Goal: Book appointment/travel/reservation

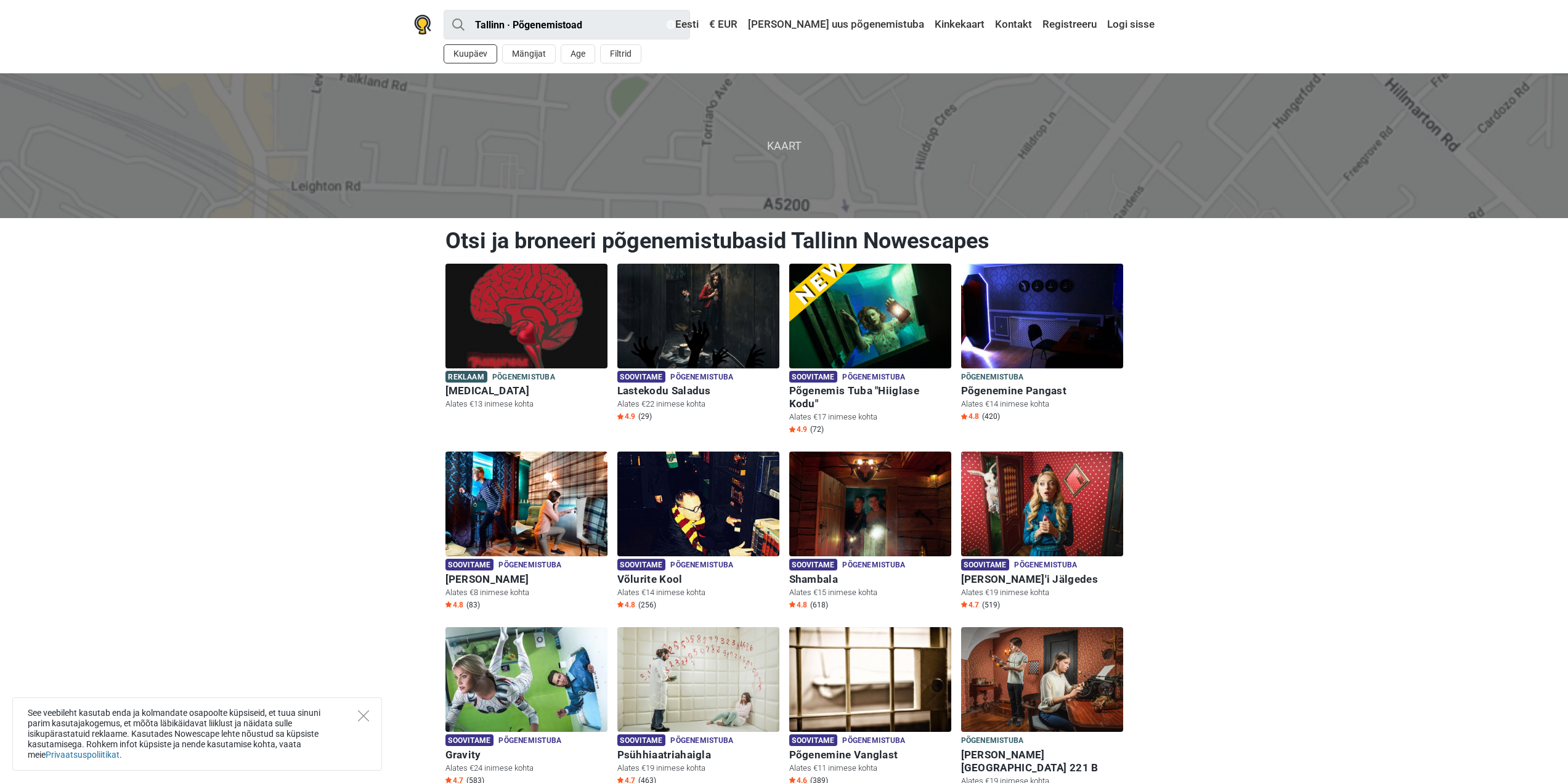
click at [476, 57] on button "Kuupäev" at bounding box center [470, 54] width 54 height 19
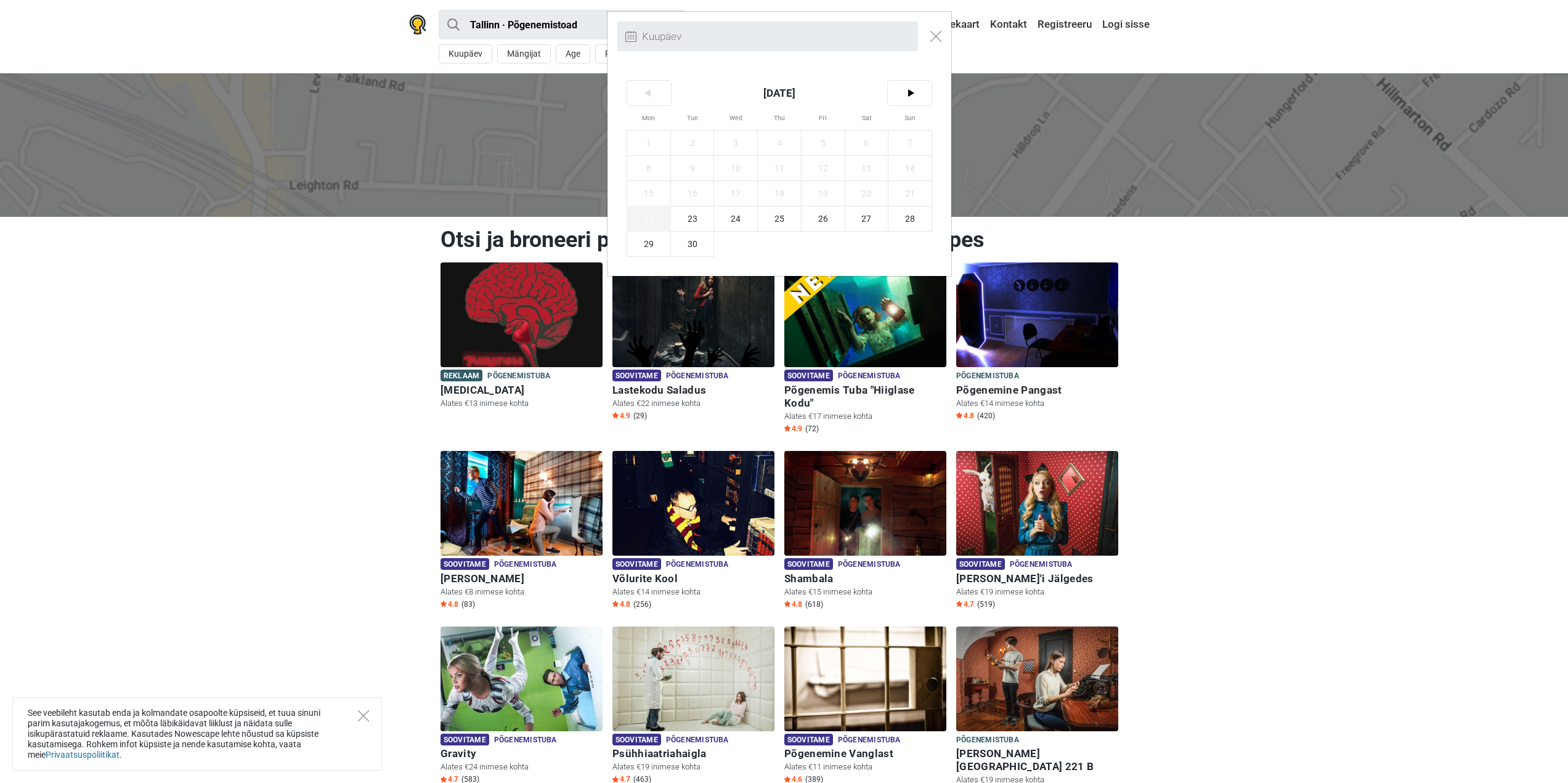
click at [652, 221] on span "22" at bounding box center [648, 218] width 43 height 25
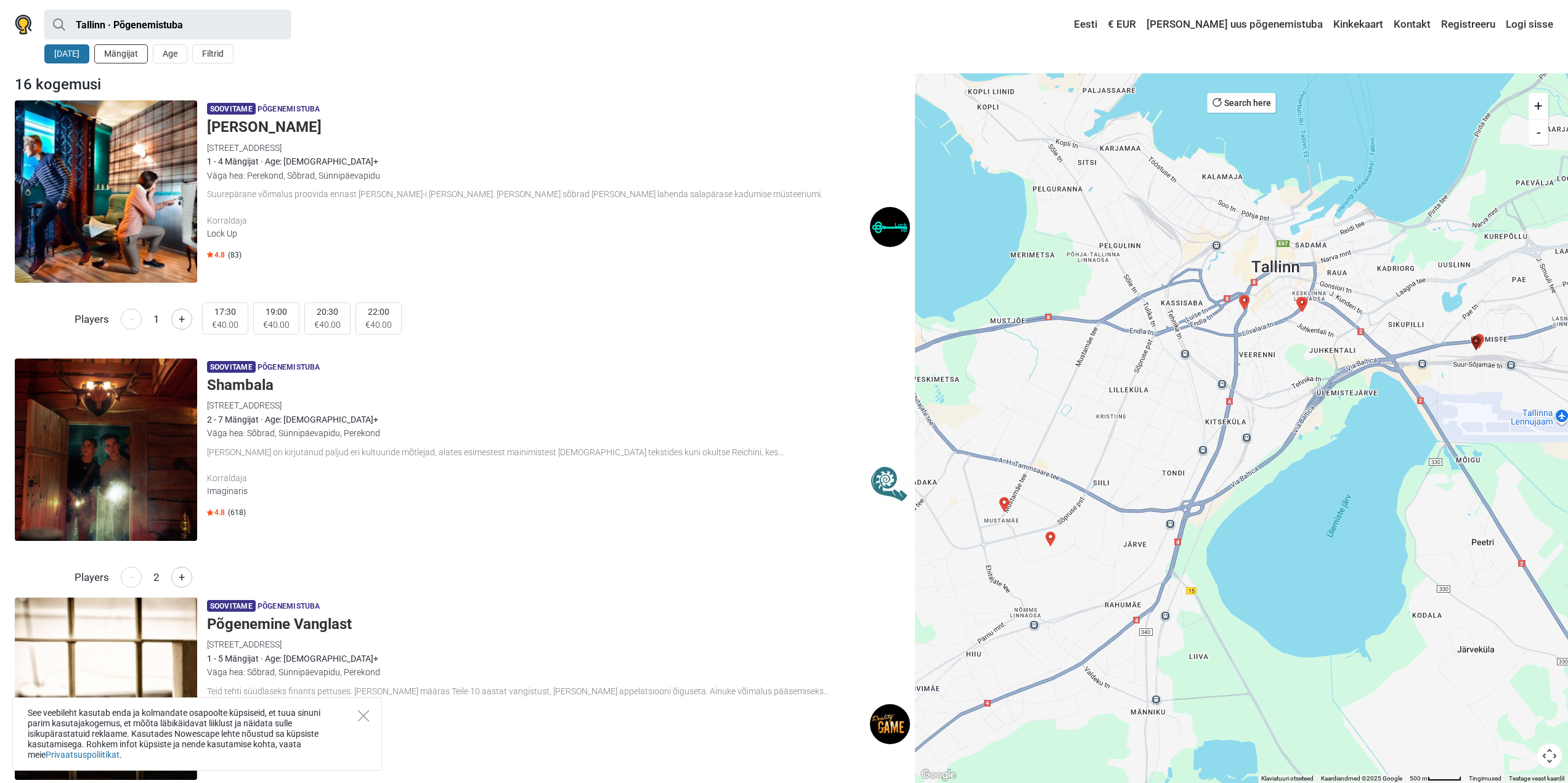
click at [130, 50] on button "Mängijat" at bounding box center [120, 54] width 54 height 19
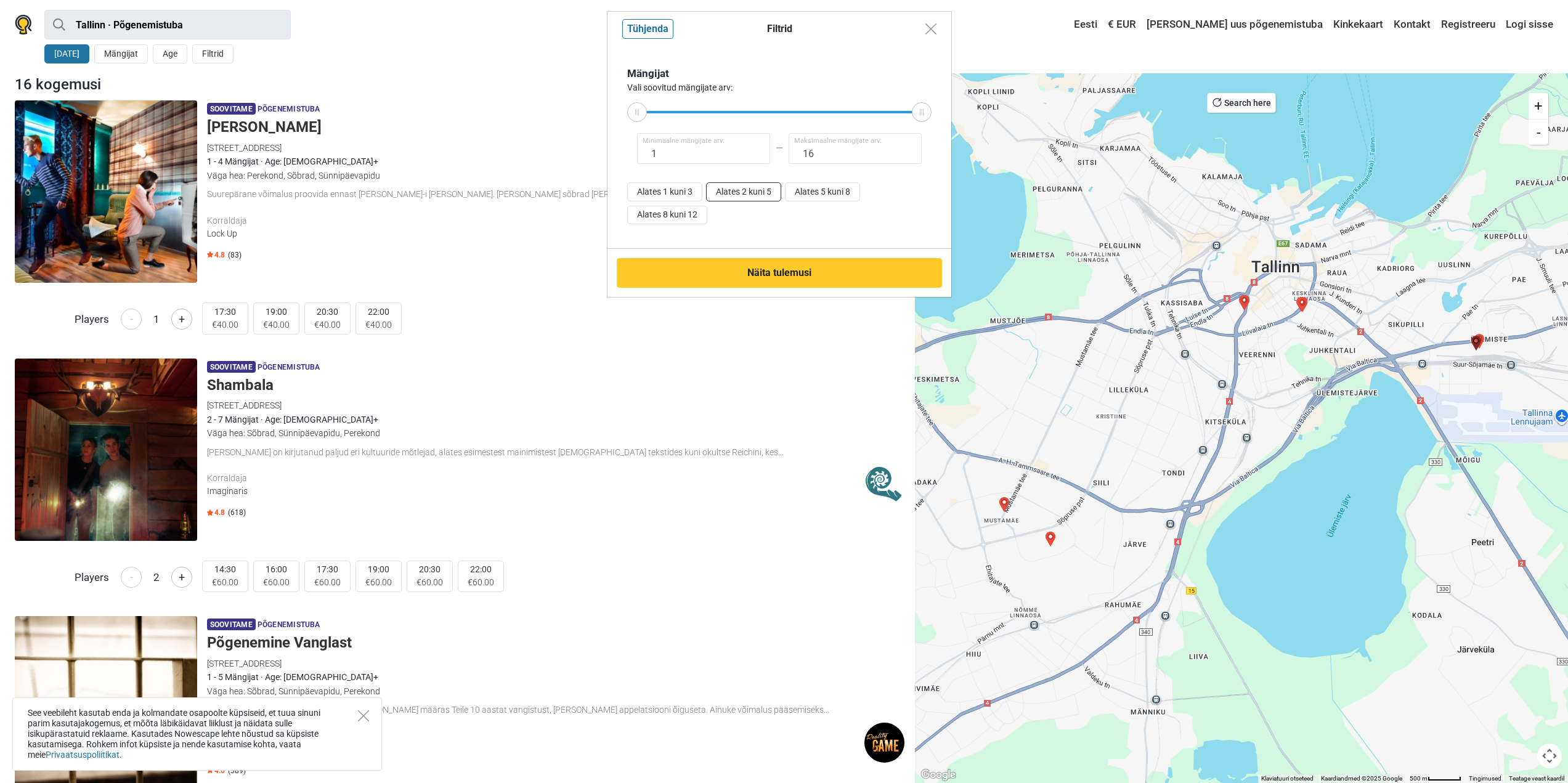
click at [734, 193] on button "Alates 2 kuni 5" at bounding box center [744, 192] width 75 height 19
type input "2"
type input "5"
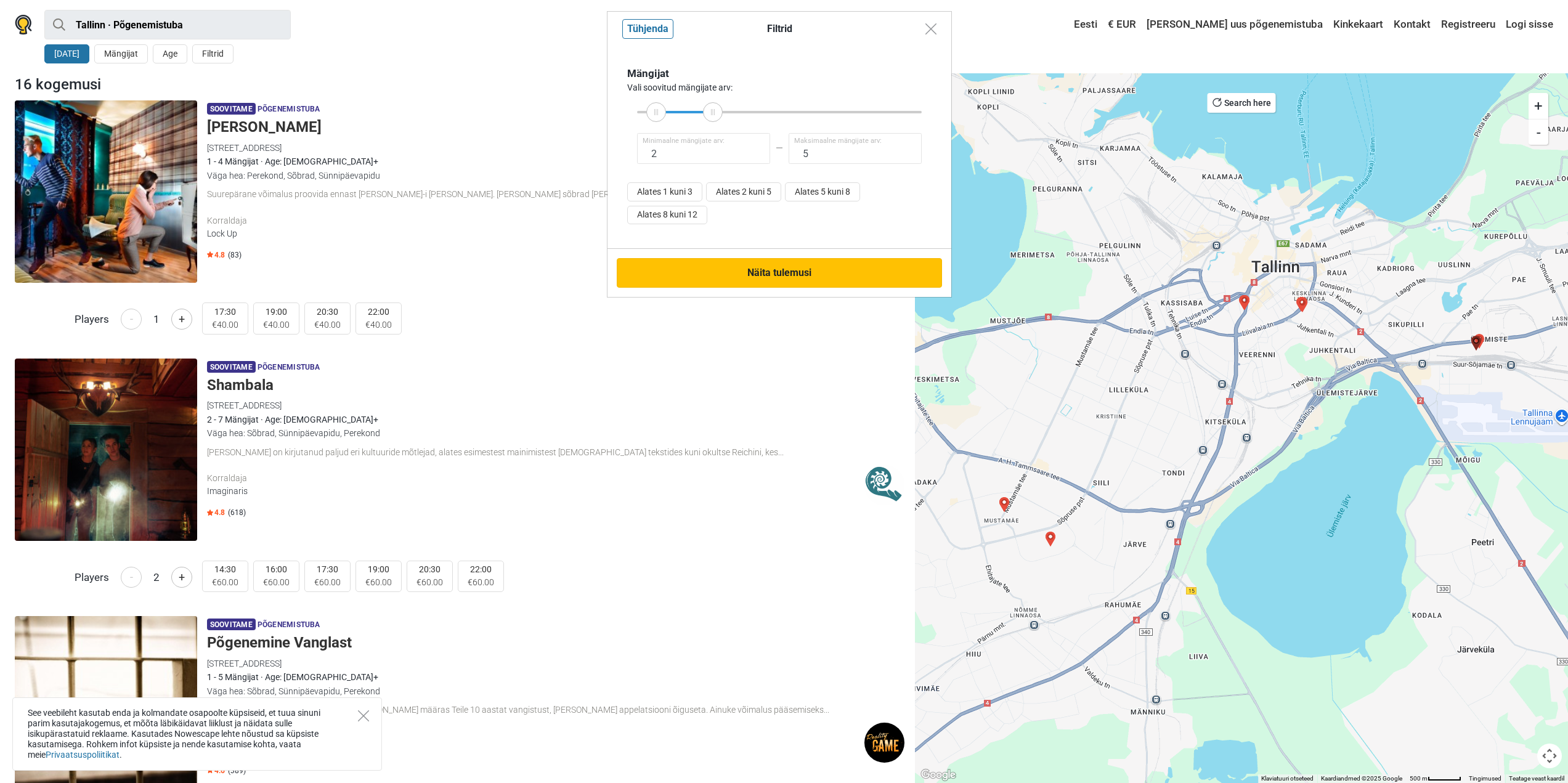
click at [772, 270] on button "Näita tulemusi" at bounding box center [779, 273] width 325 height 29
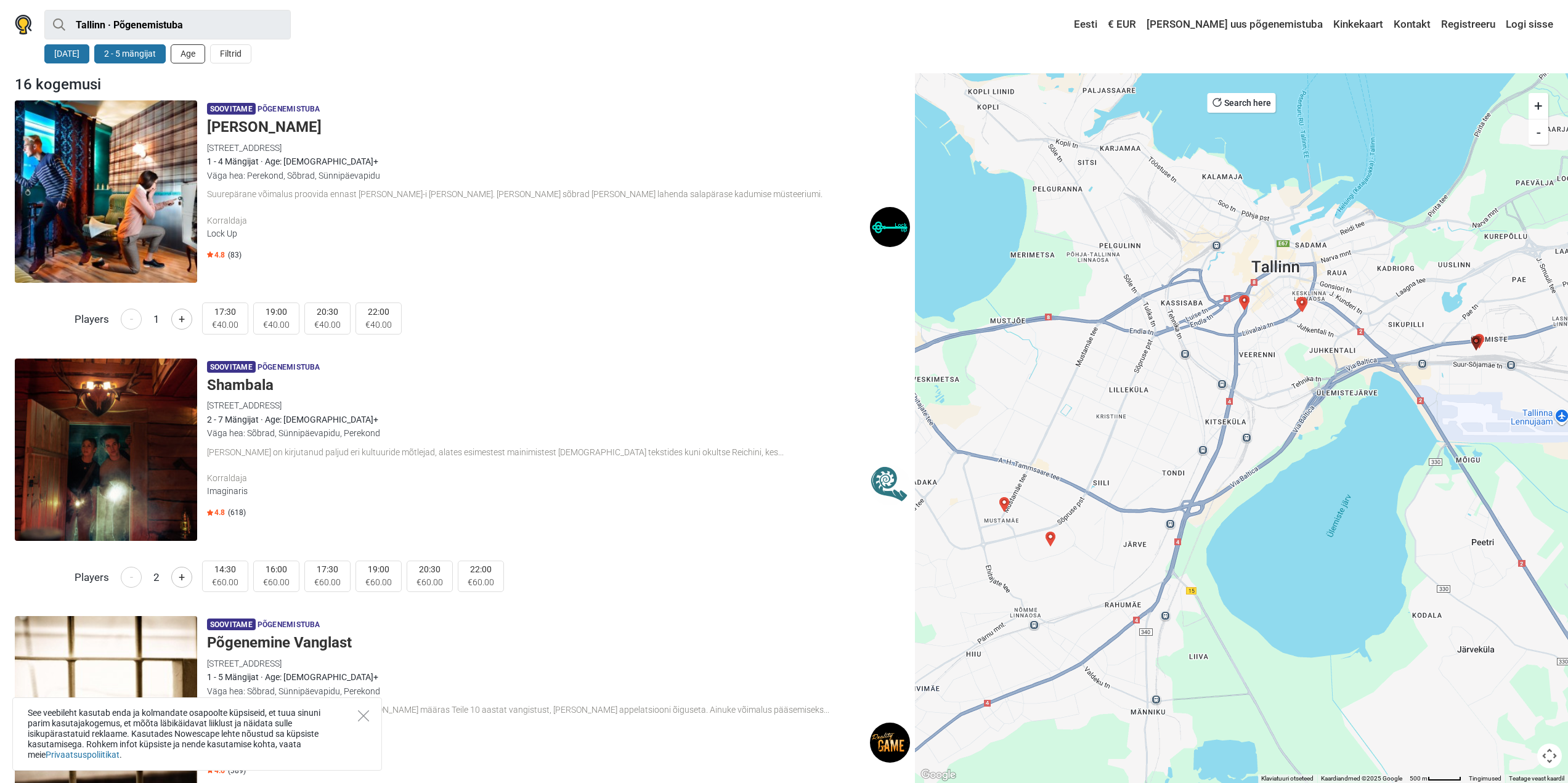
click at [196, 52] on button "Age" at bounding box center [188, 54] width 35 height 19
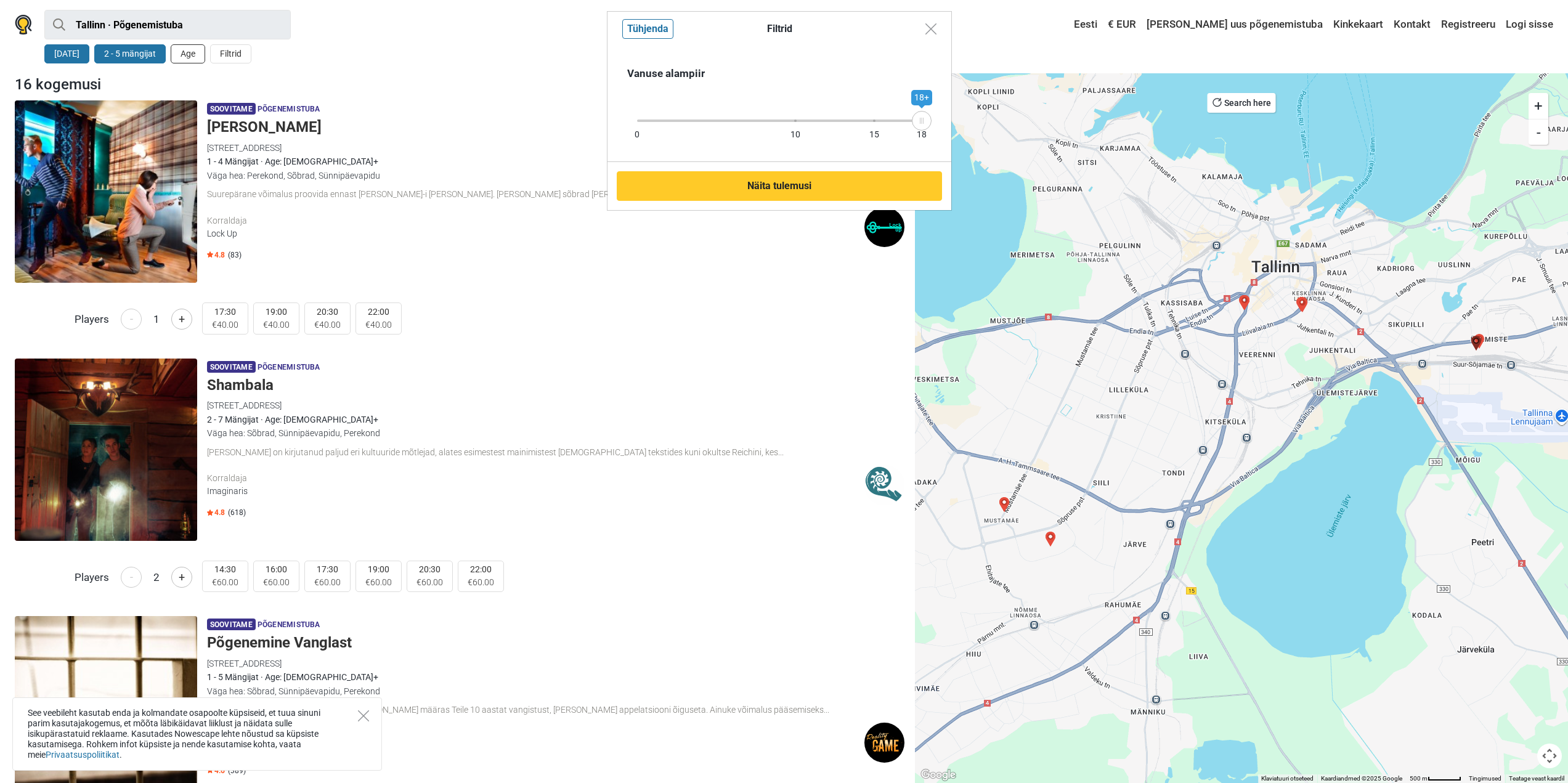
click at [196, 52] on div "Filtrid Tühjenda Vanuse alampiir 0 10 15 18 18+ Näita tulemusi" at bounding box center [784, 392] width 1568 height 783
click at [318, 68] on div "Filtrid Tühjenda Vanuse alampiir 0 10 15 18 18+ Näita tulemusi" at bounding box center [784, 392] width 1568 height 783
drag, startPoint x: 532, startPoint y: 96, endPoint x: 564, endPoint y: 80, distance: 35.8
click at [537, 90] on div "Filtrid Tühjenda Vanuse alampiir 0 10 15 18 18+ Näita tulemusi" at bounding box center [784, 392] width 1568 height 783
click at [936, 30] on img "Close modal" at bounding box center [931, 29] width 11 height 11
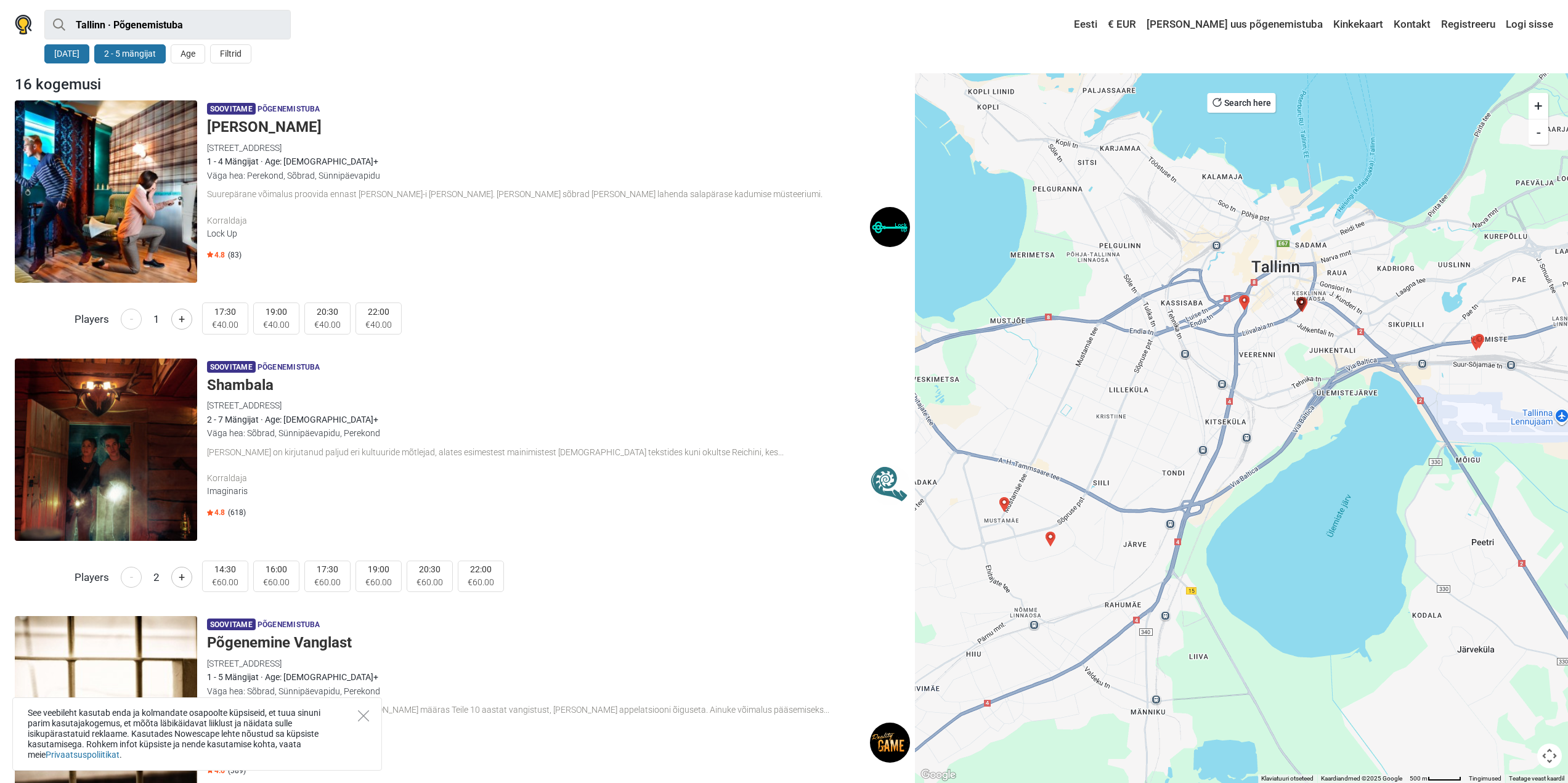
click at [261, 382] on h5 "Shambala" at bounding box center [559, 385] width 703 height 18
click at [293, 126] on h5 "Sherlock Holmes" at bounding box center [559, 128] width 703 height 18
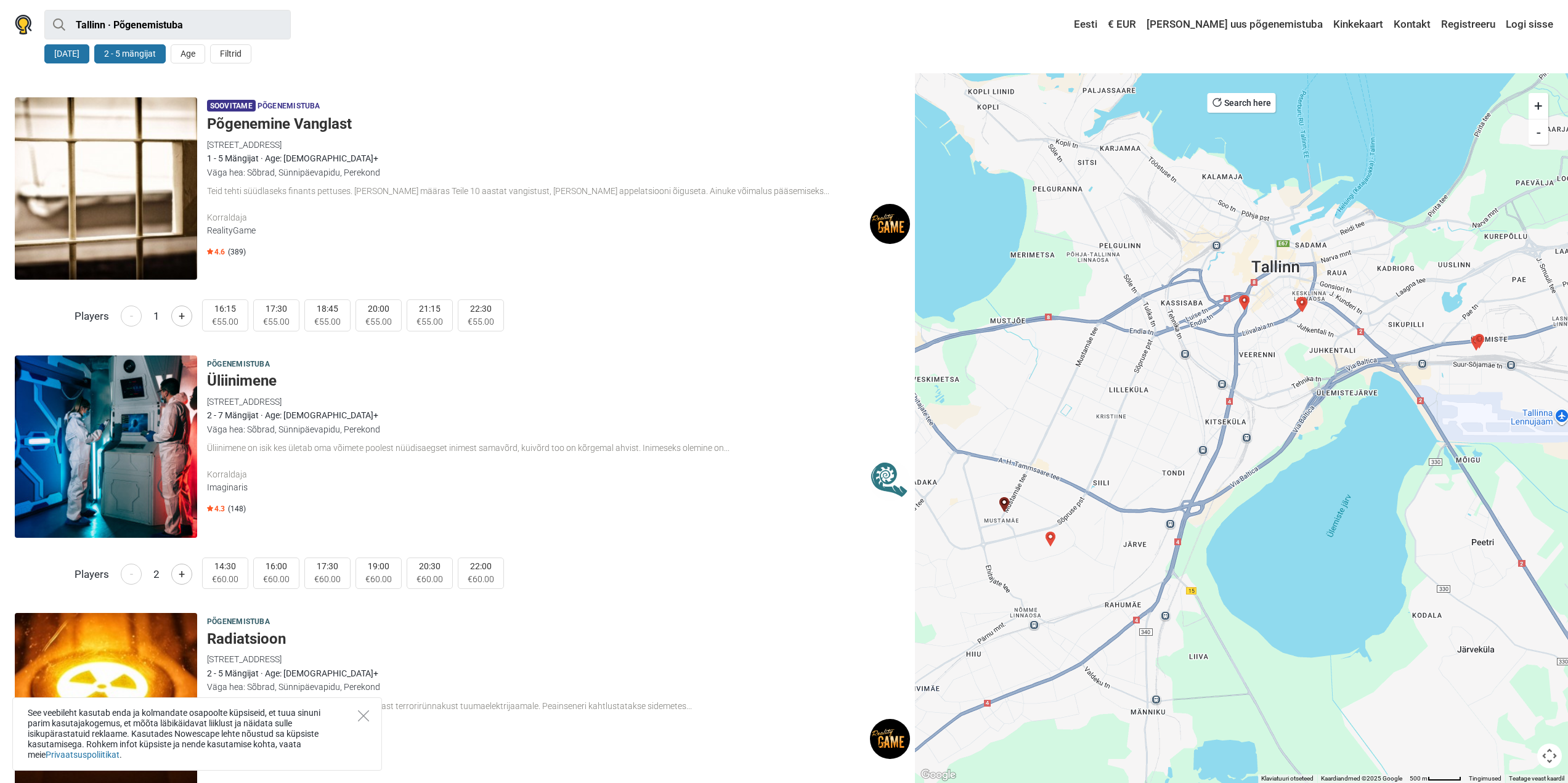
scroll to position [554, 0]
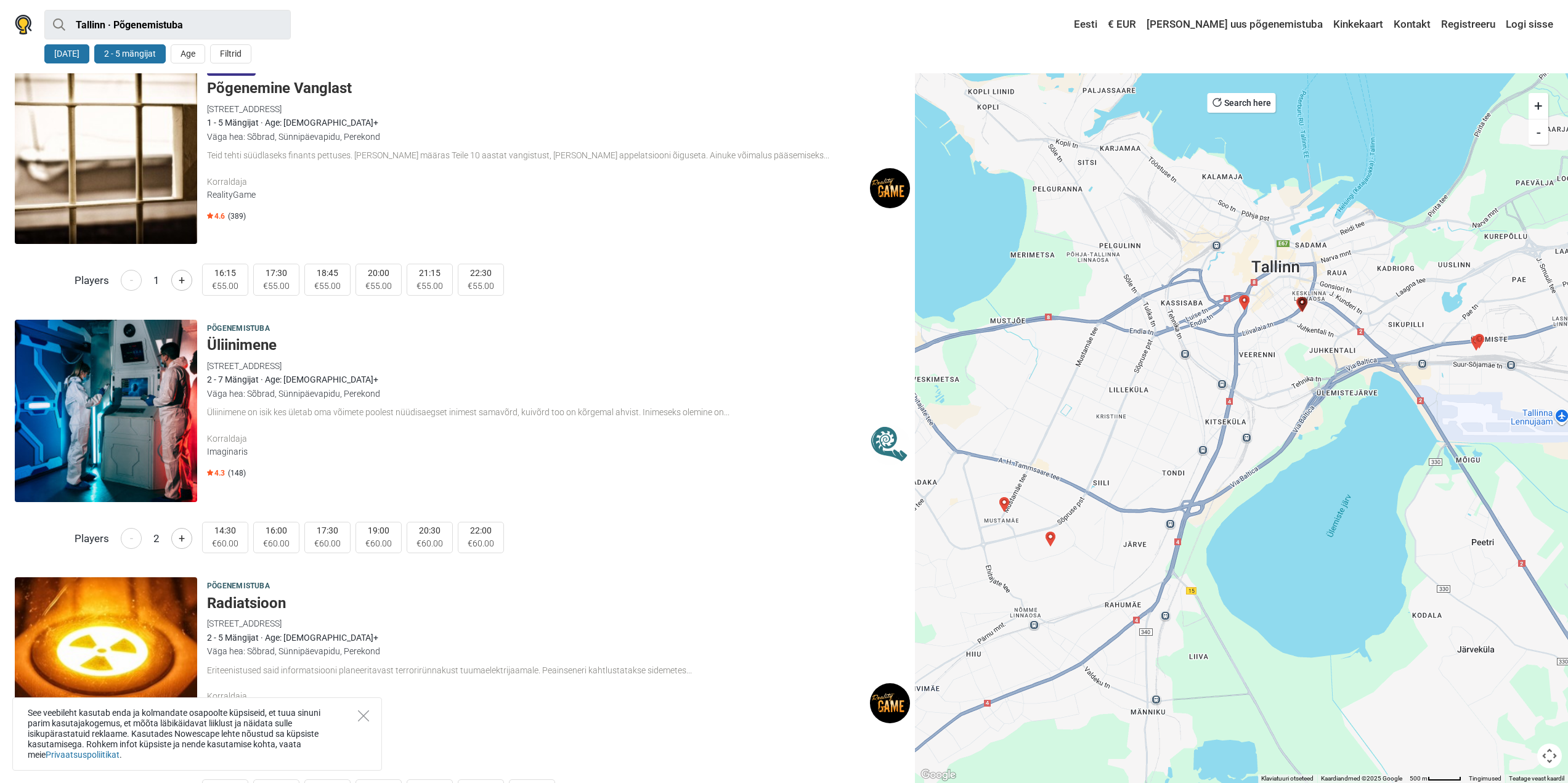
click at [242, 345] on h5 "Üliinimene" at bounding box center [559, 346] width 703 height 18
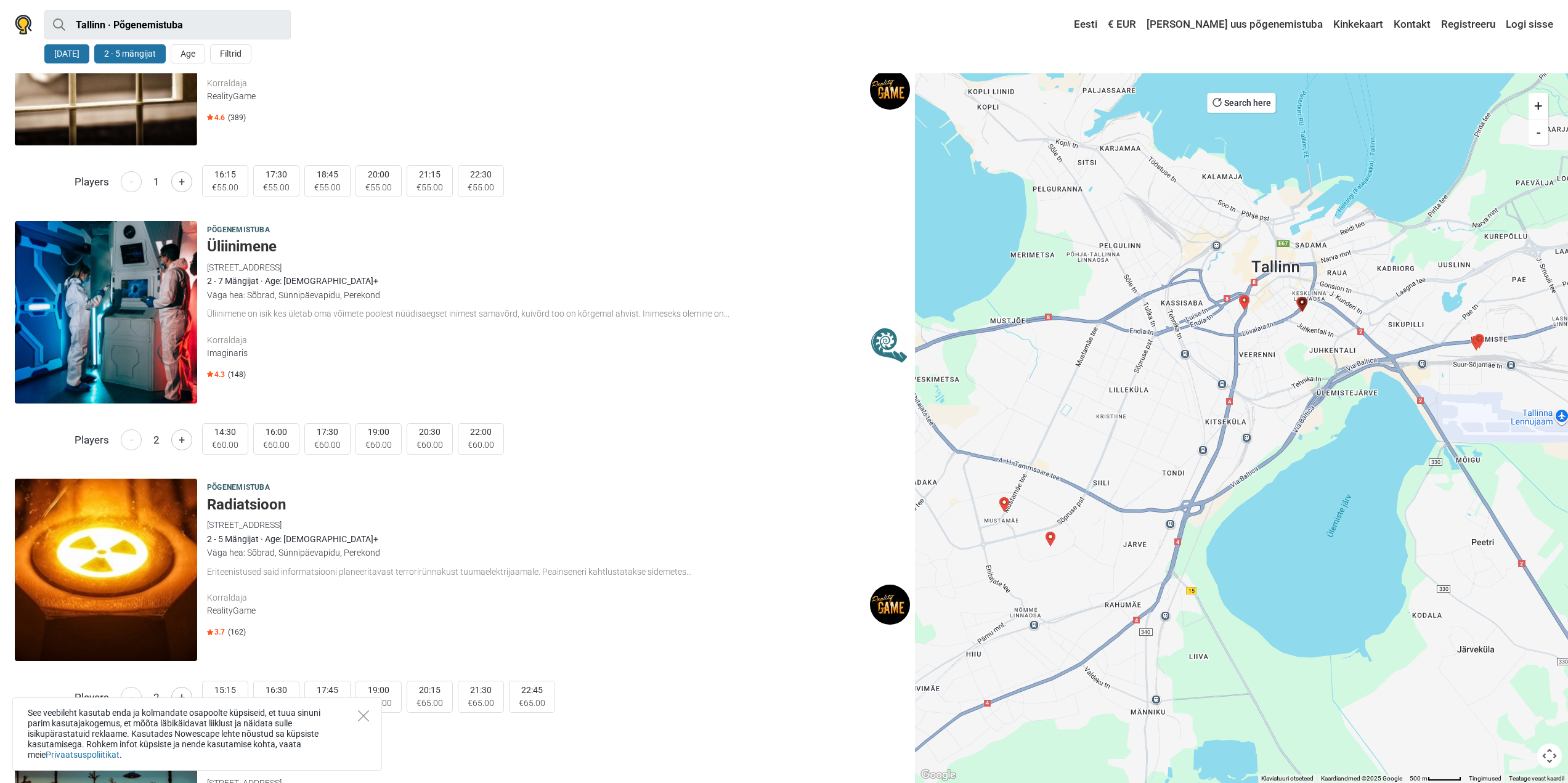
scroll to position [862, 0]
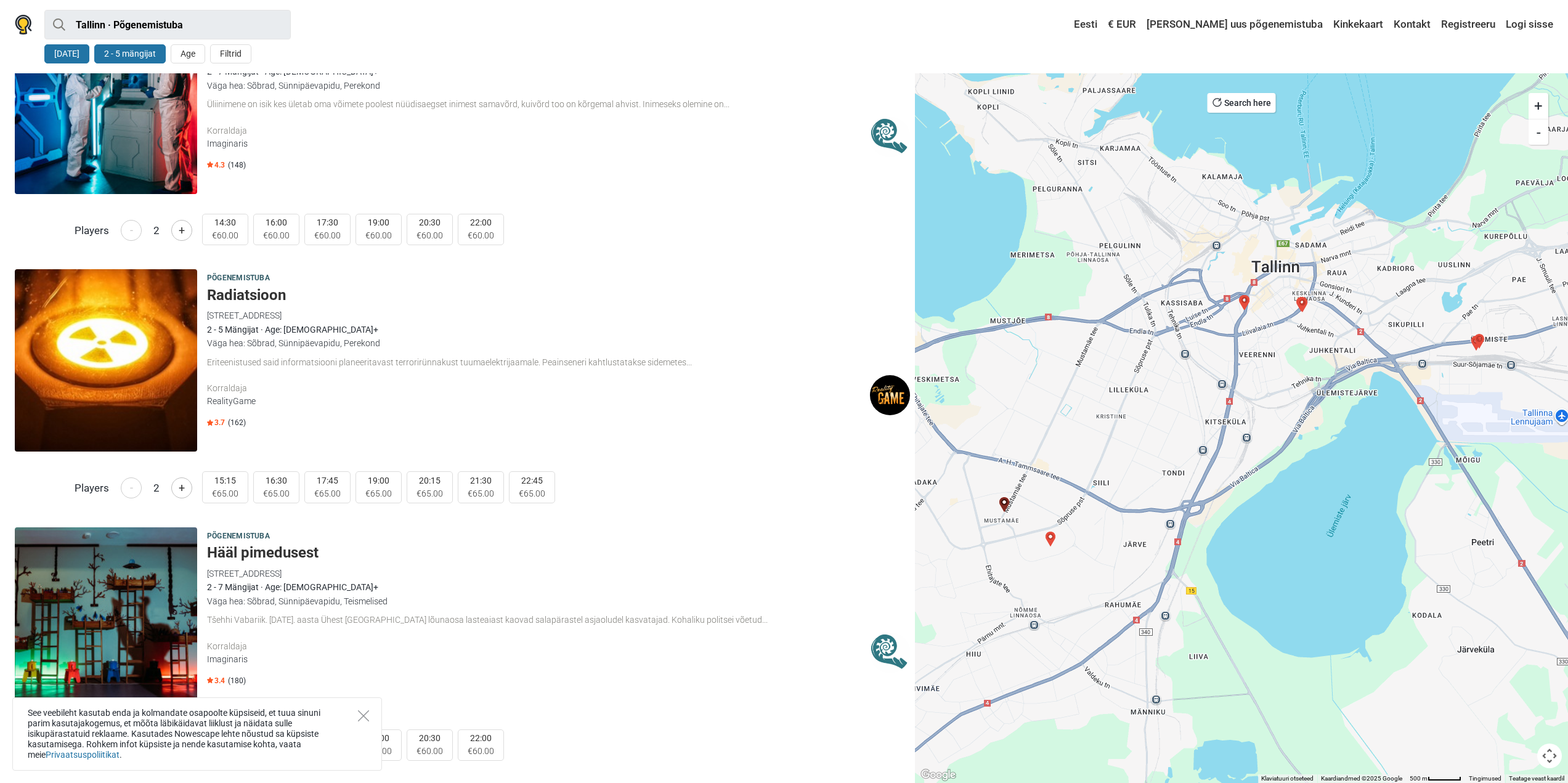
click at [241, 296] on h5 "Radiatsioon" at bounding box center [559, 296] width 703 height 18
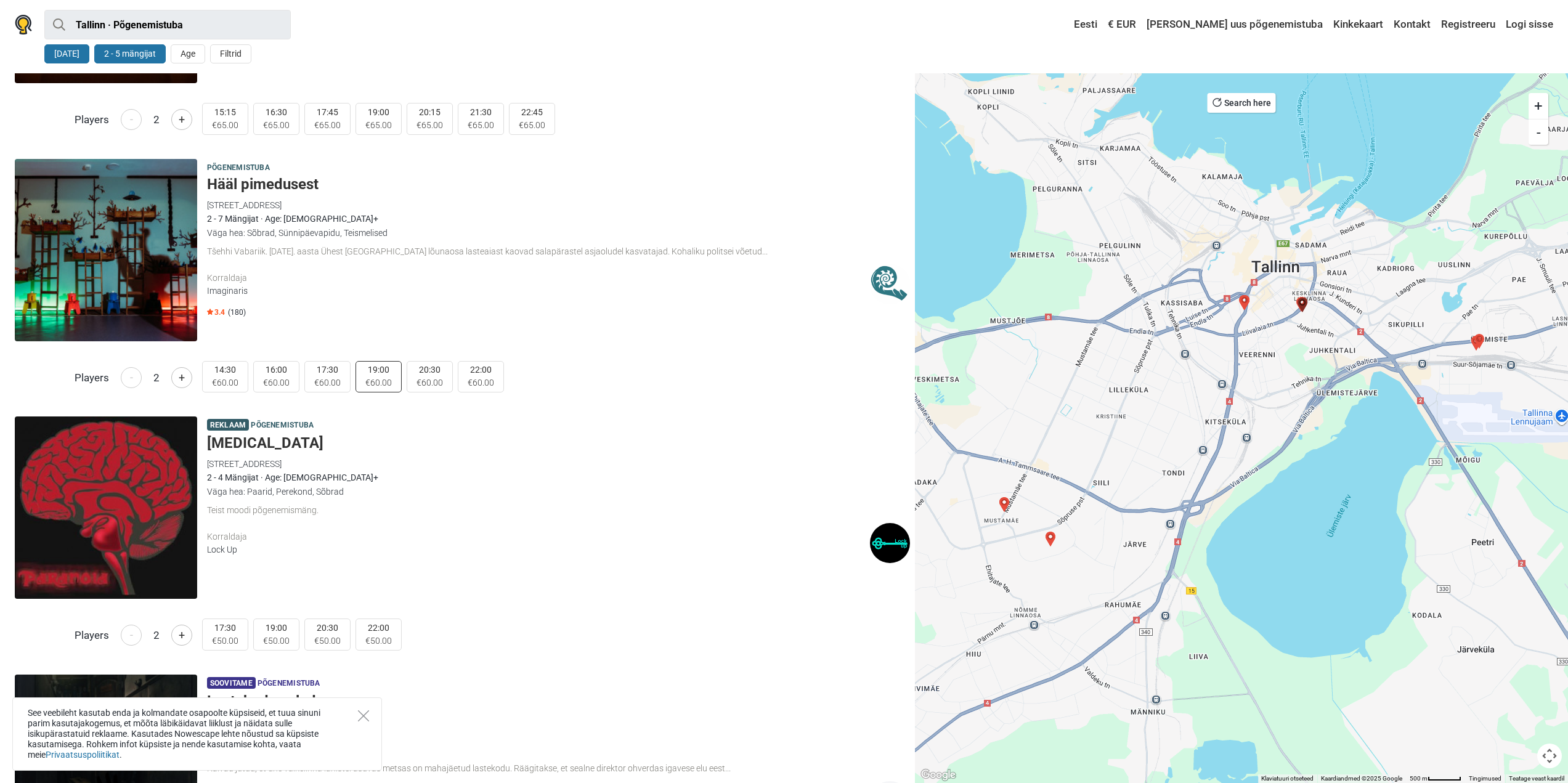
scroll to position [1232, 0]
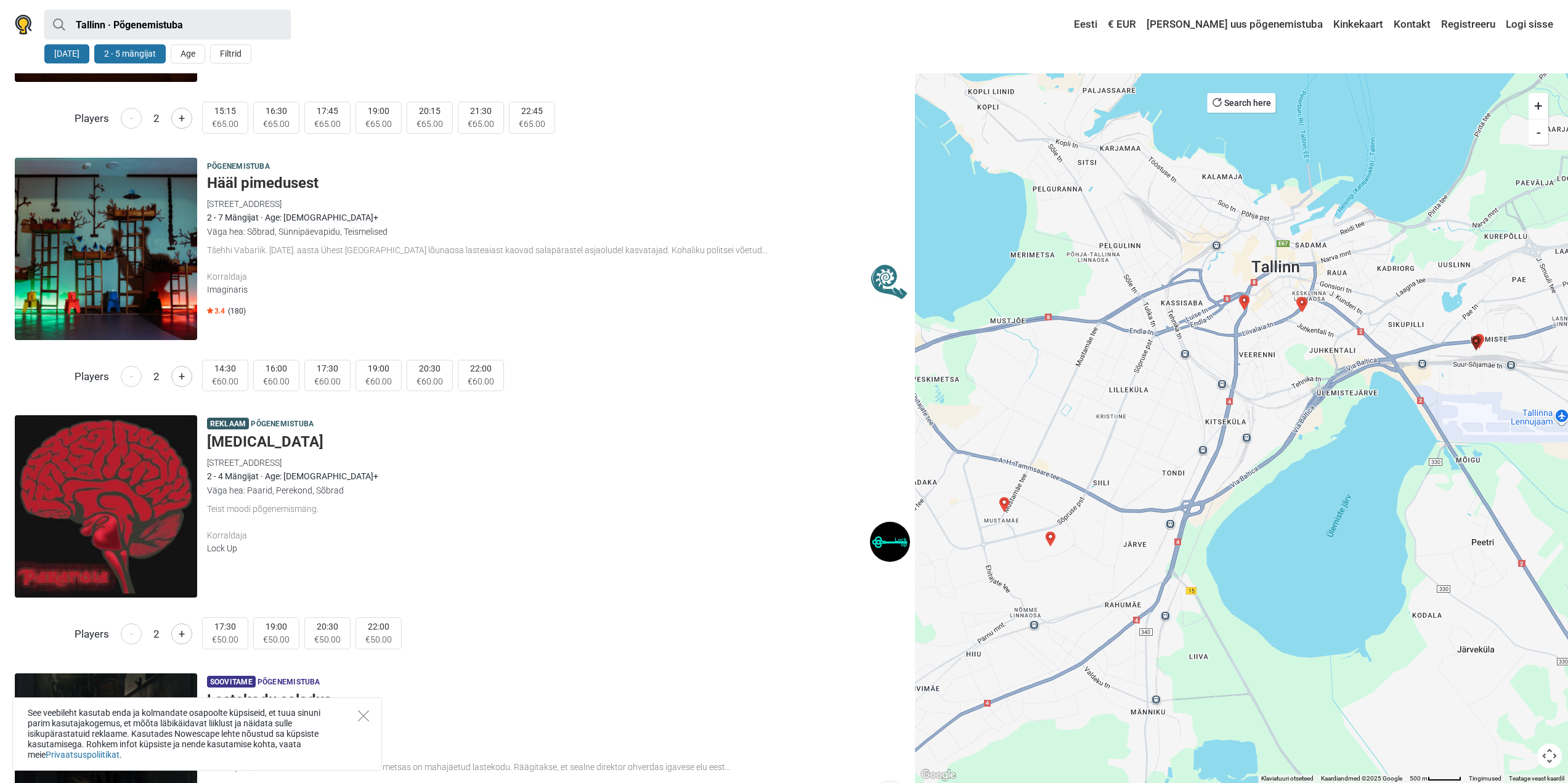
click at [257, 440] on h5 "Paranoia" at bounding box center [559, 443] width 703 height 18
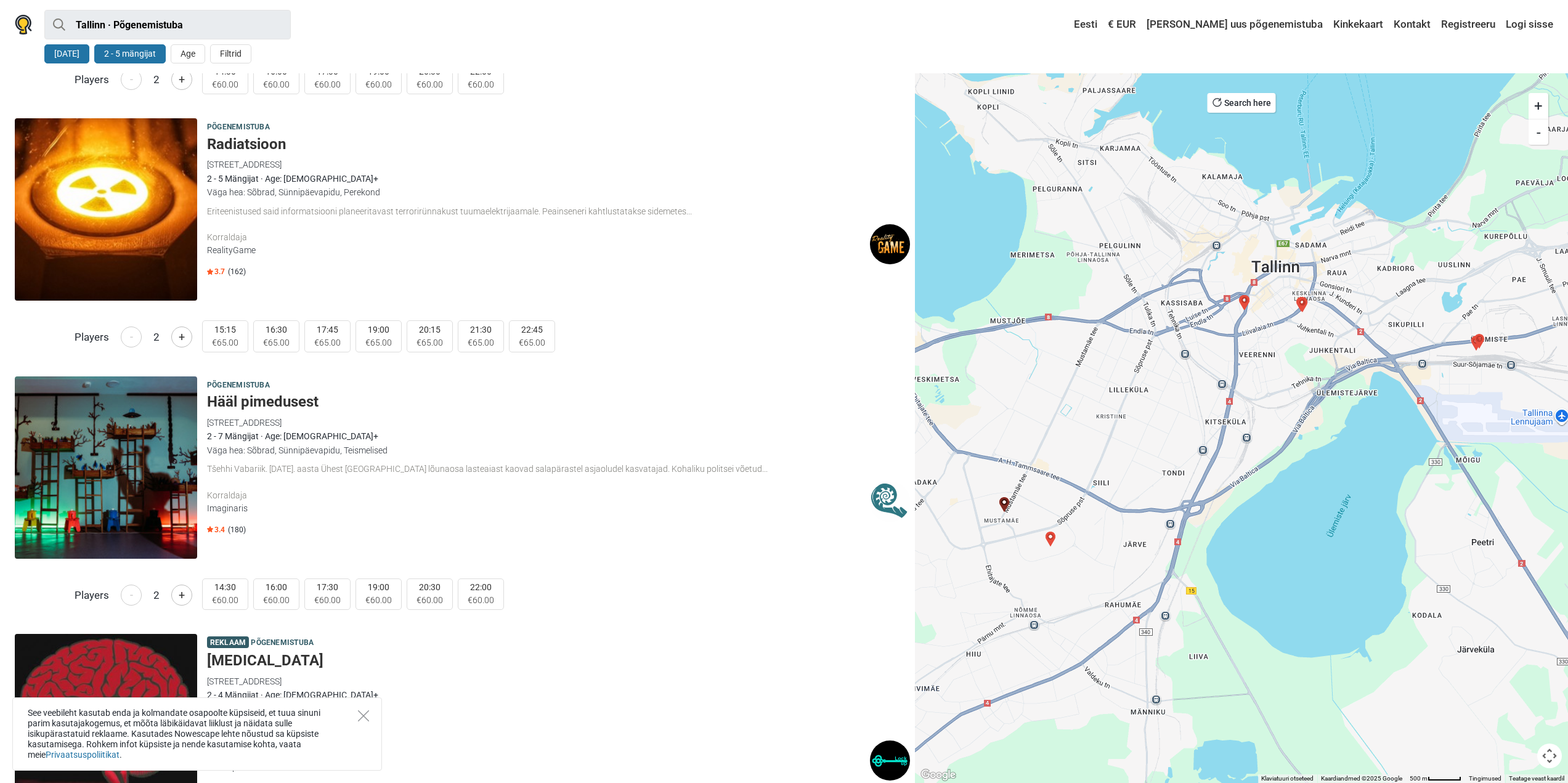
scroll to position [834, 0]
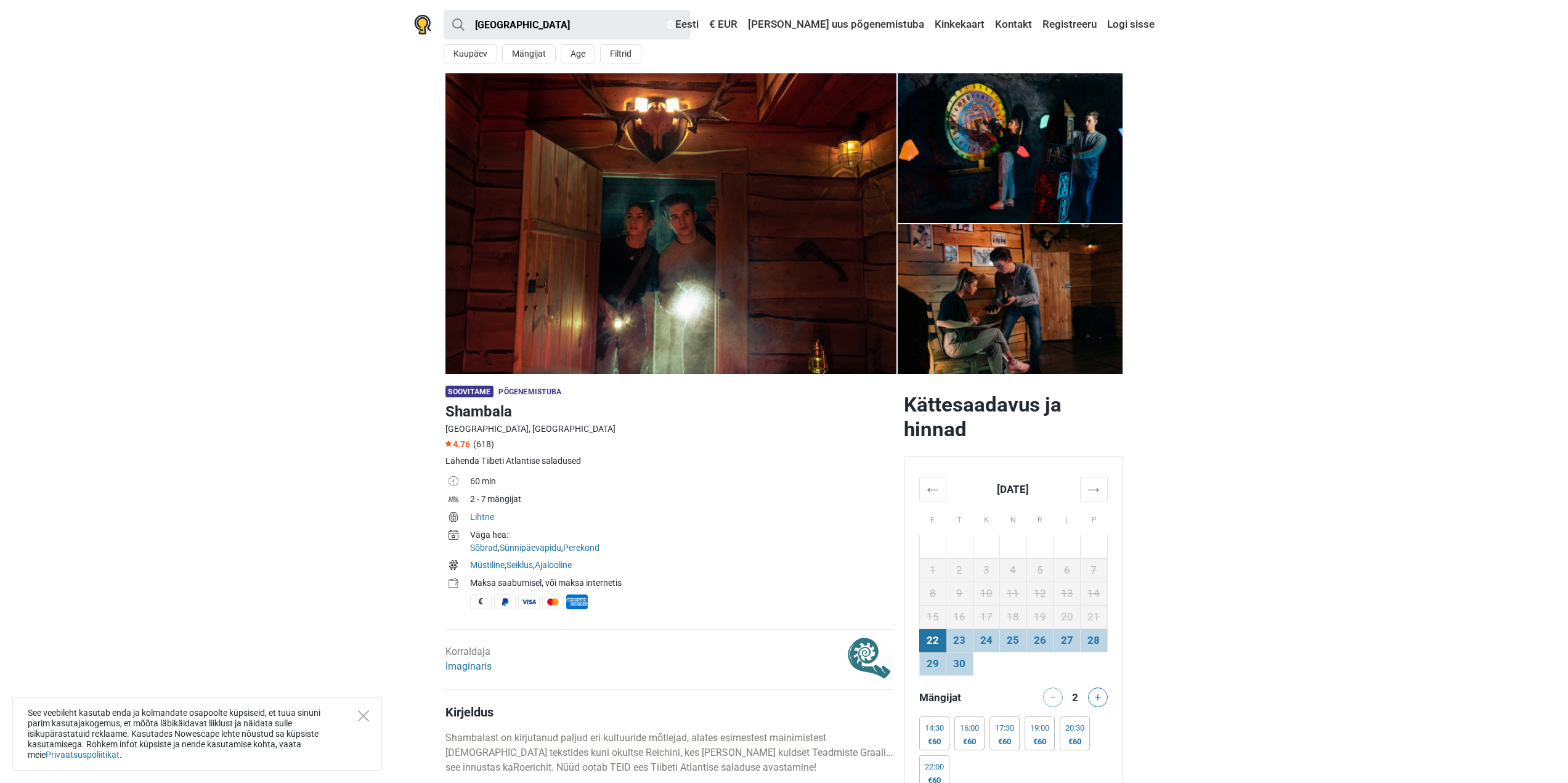
click at [785, 273] on img at bounding box center [671, 223] width 451 height 300
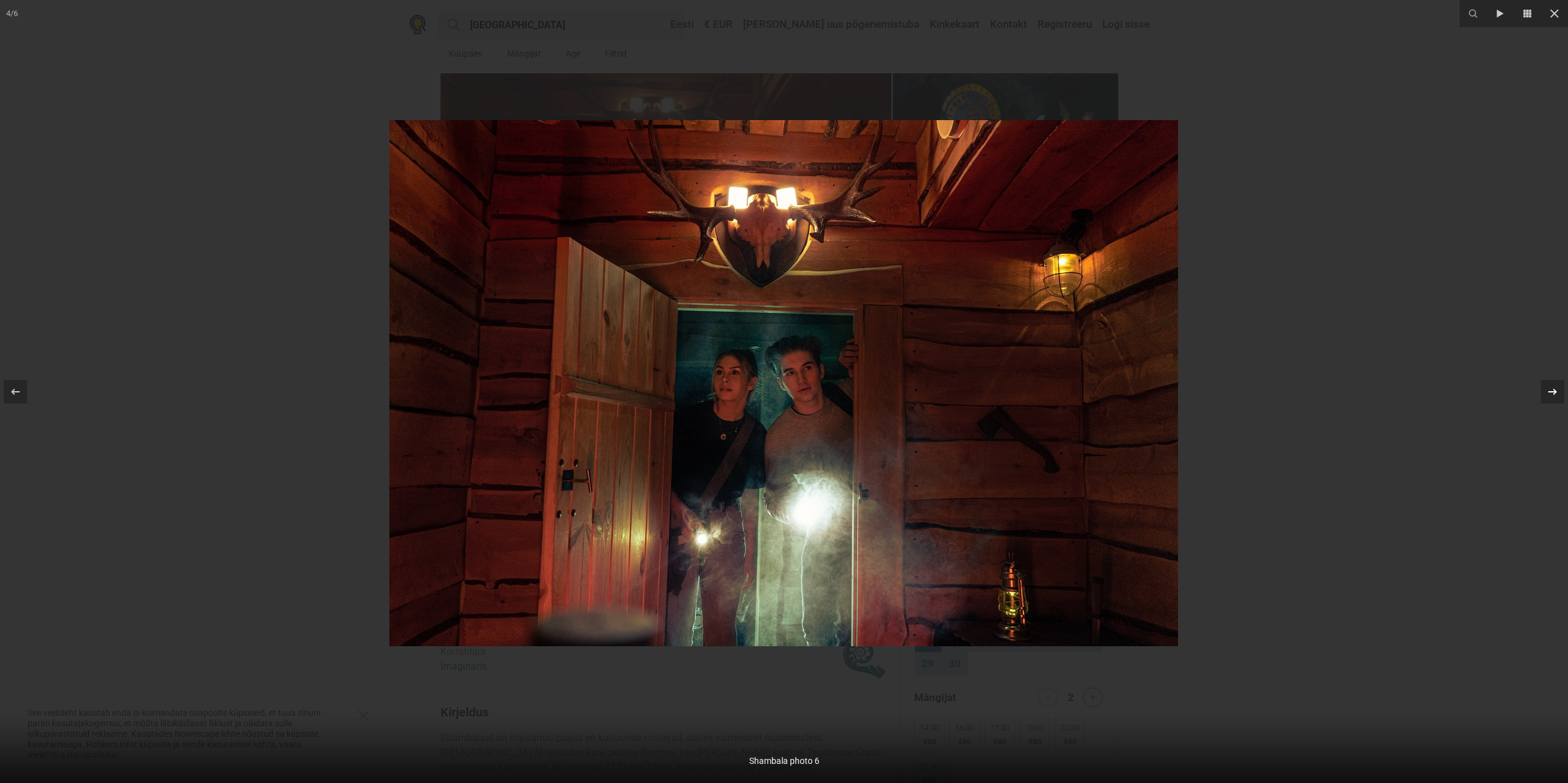
click at [1551, 394] on icon at bounding box center [1552, 392] width 15 height 15
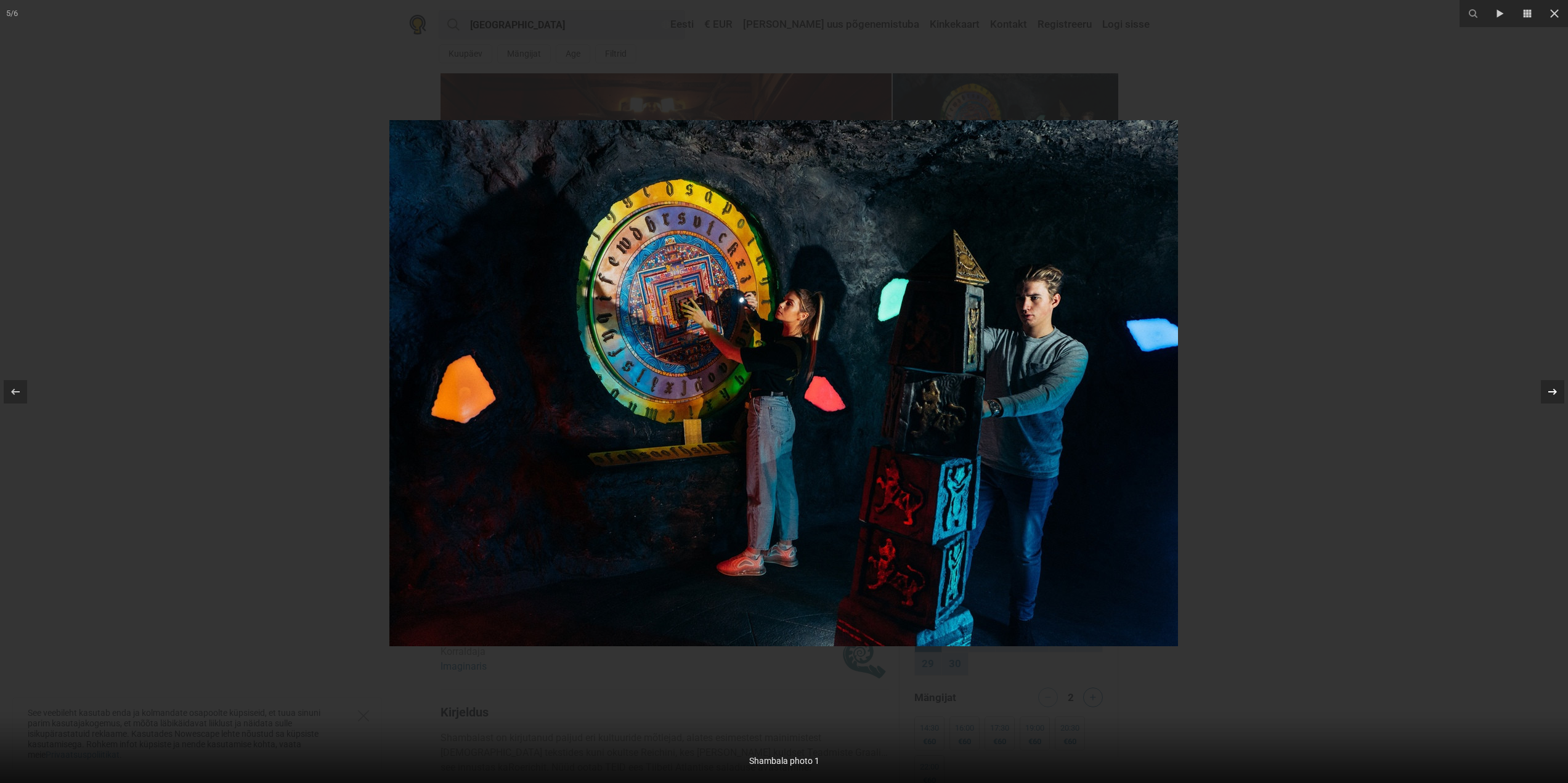
click at [1551, 394] on icon at bounding box center [1552, 392] width 15 height 15
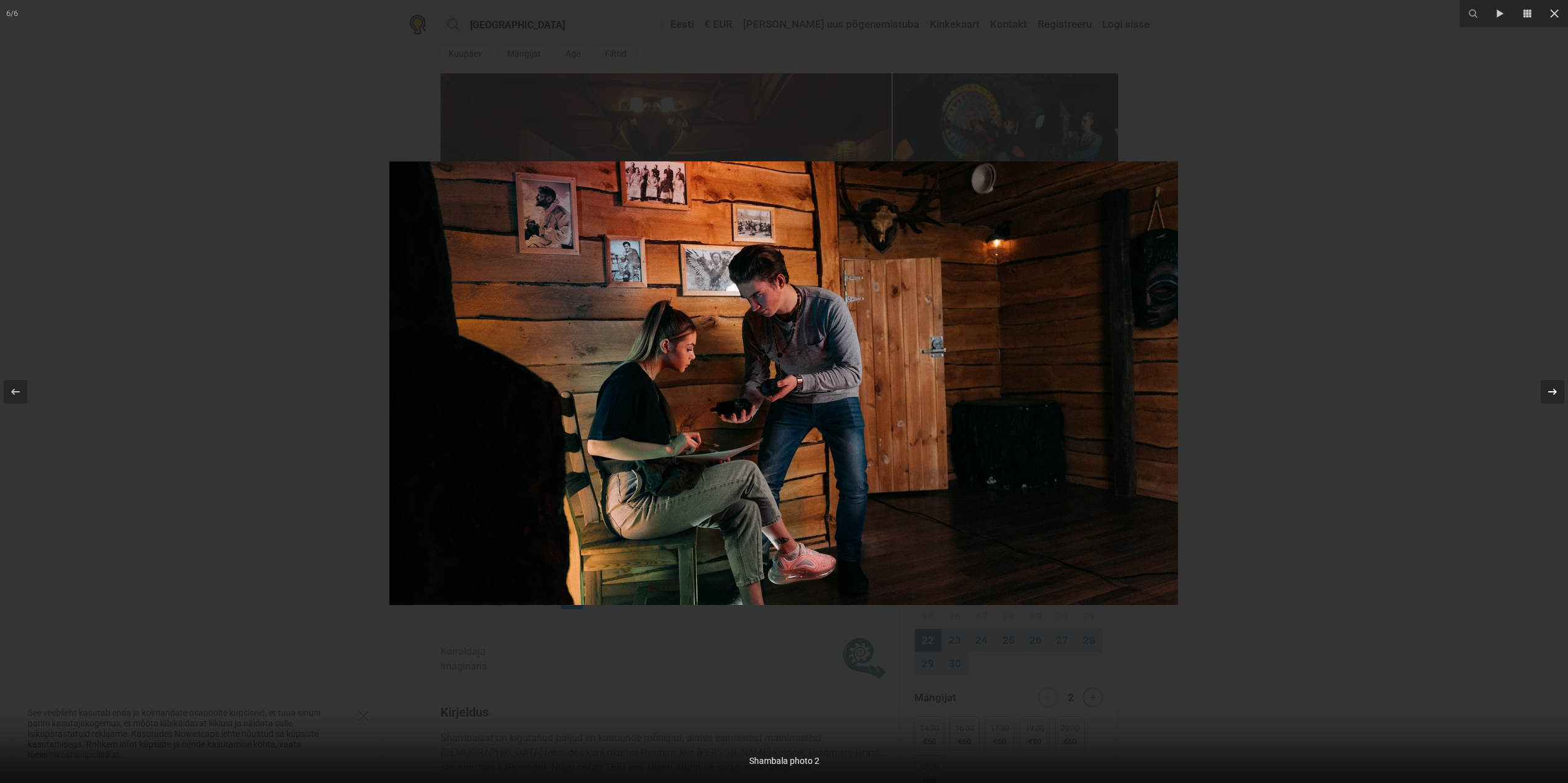
click at [1551, 394] on icon at bounding box center [1552, 392] width 15 height 15
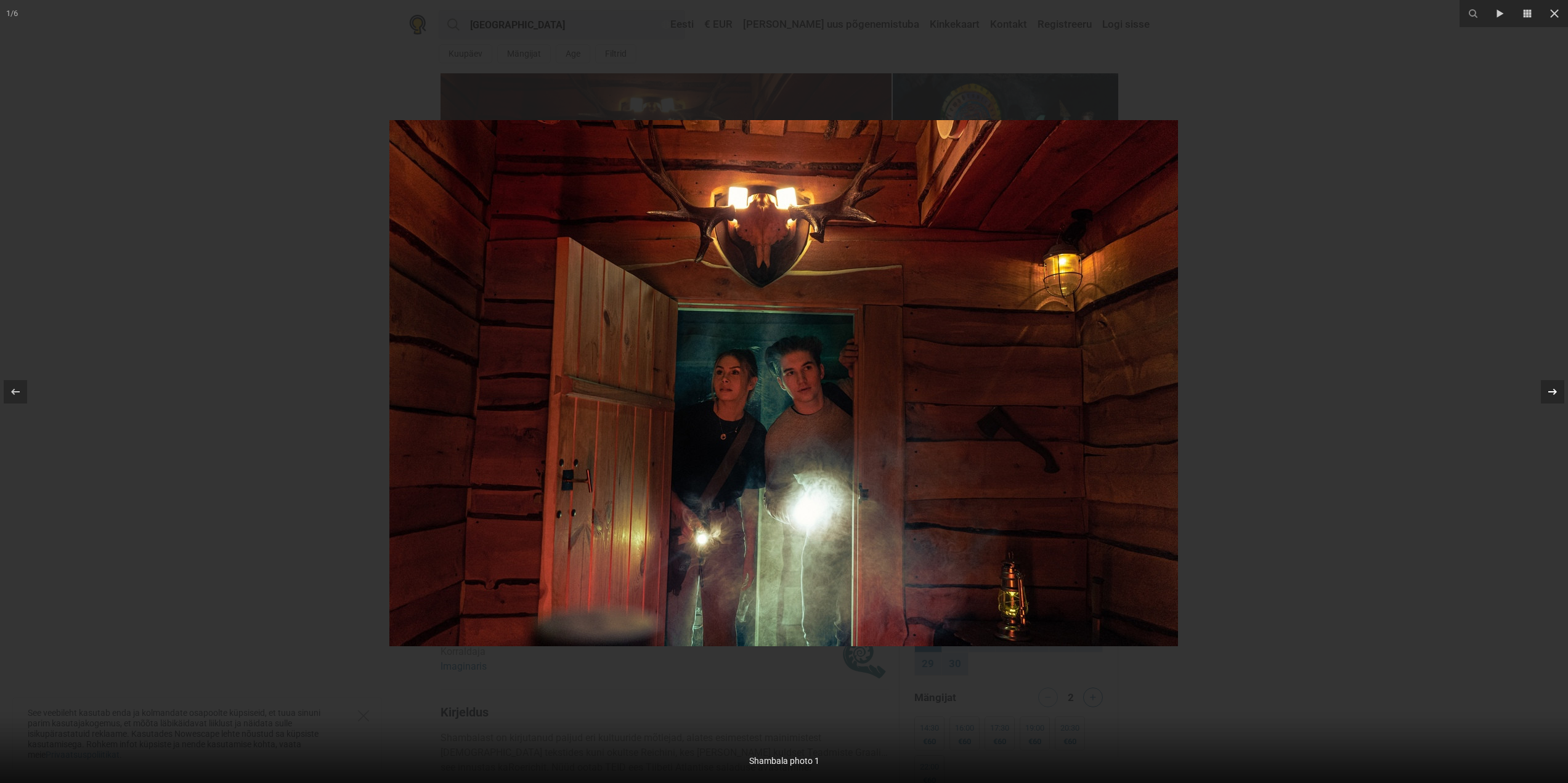
click at [1551, 394] on icon at bounding box center [1552, 392] width 15 height 15
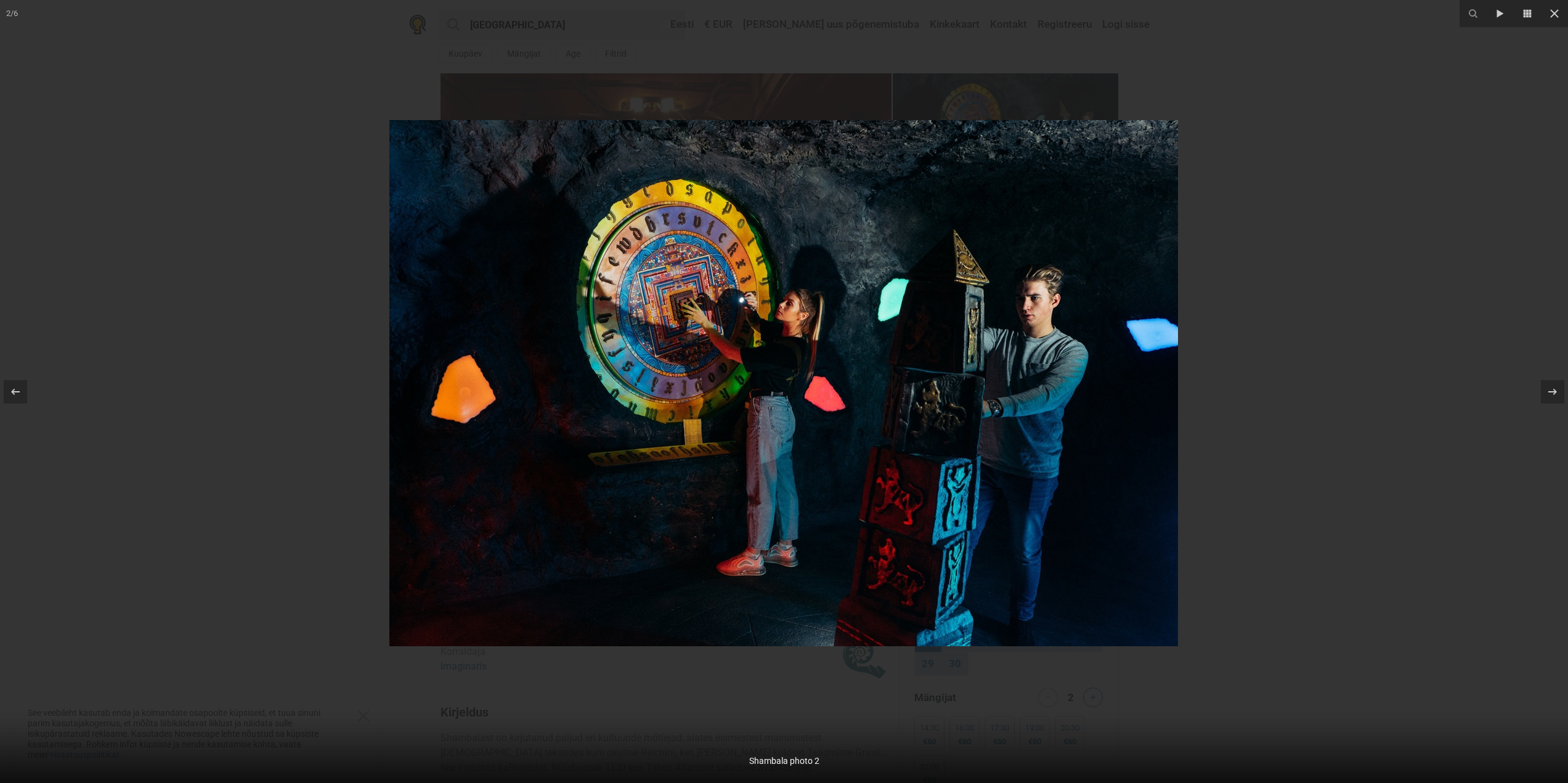
click at [1446, 474] on div at bounding box center [784, 392] width 1568 height 783
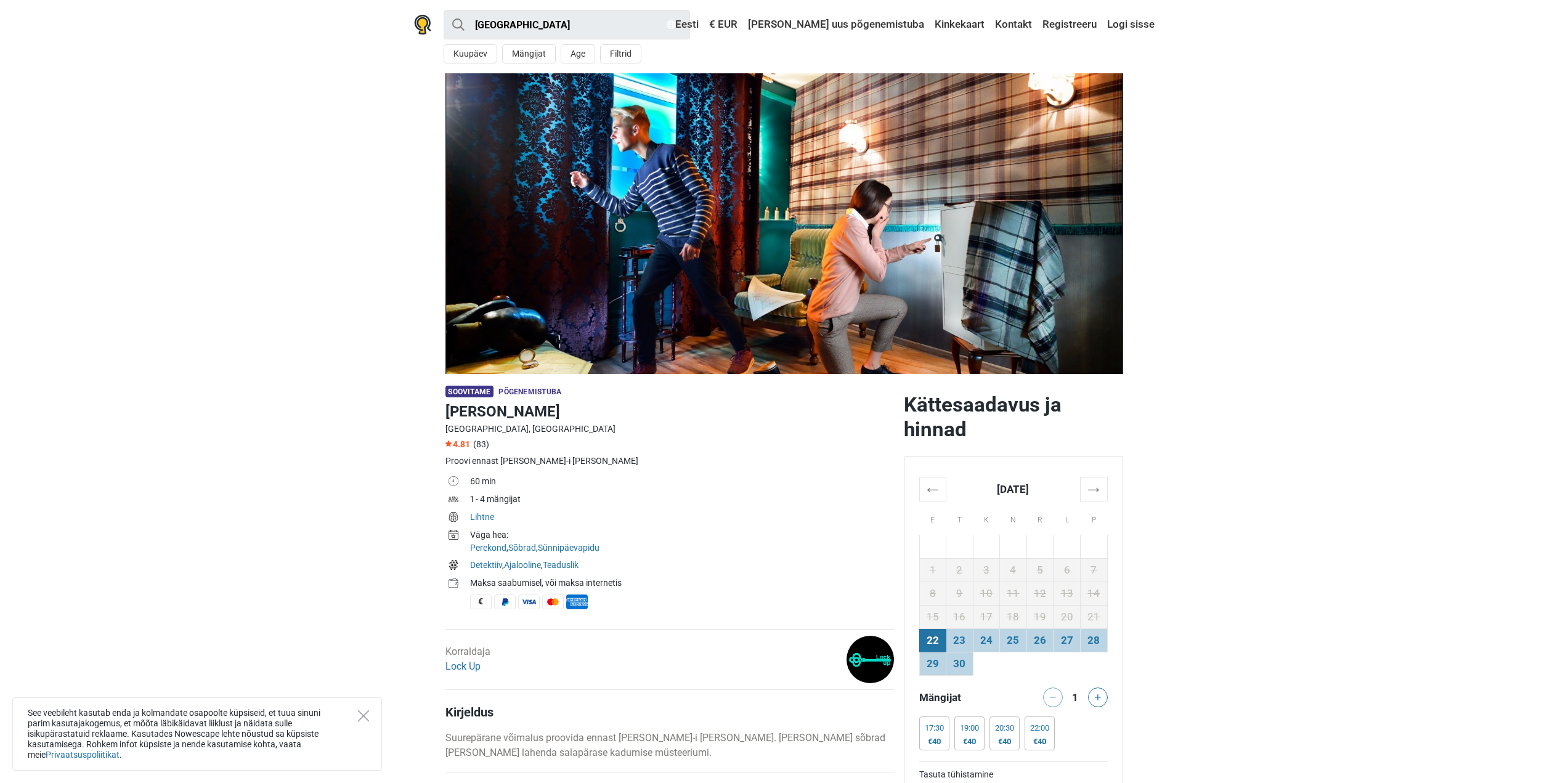
click at [831, 235] on img at bounding box center [784, 223] width 677 height 300
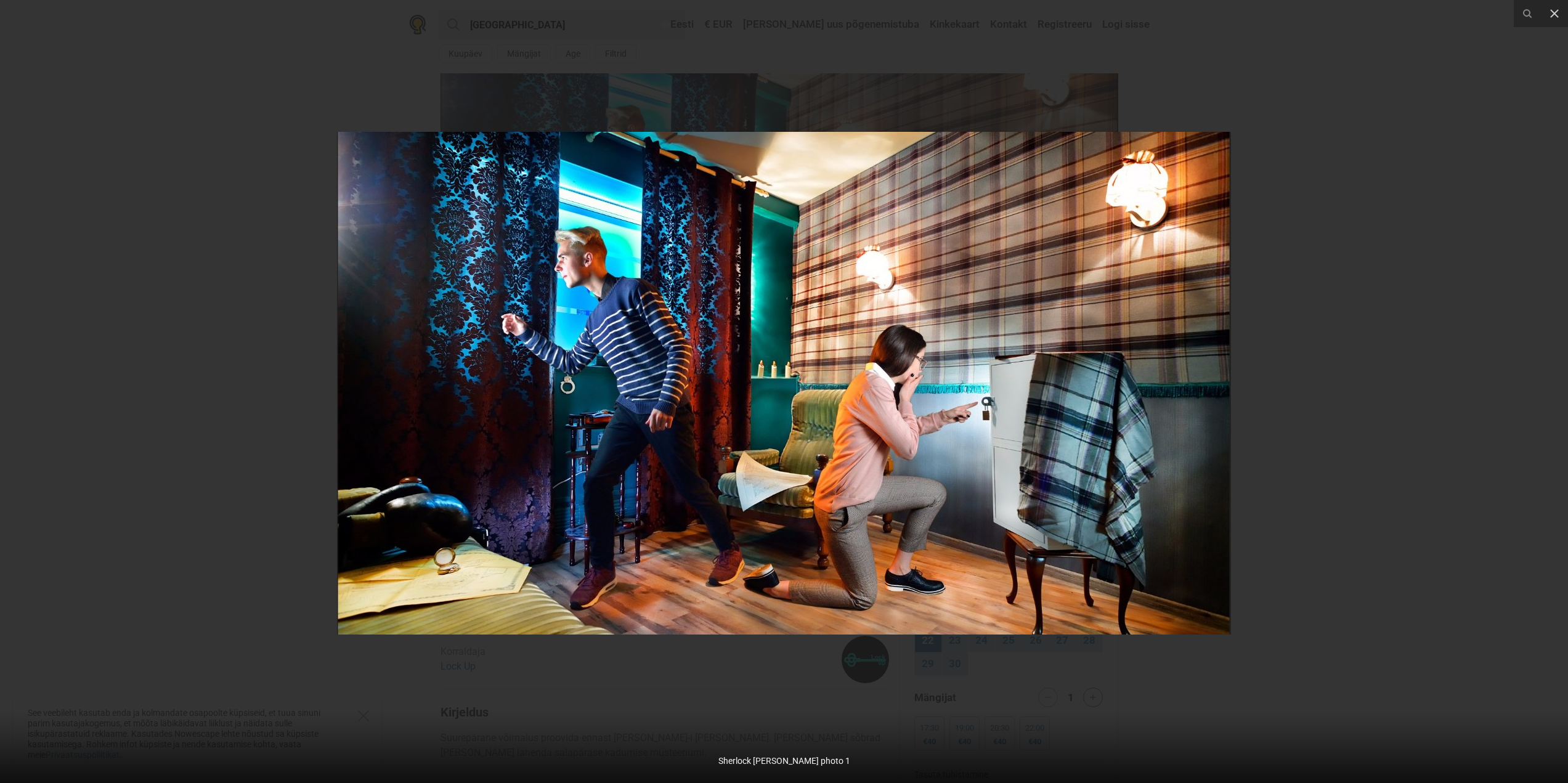
click at [77, 401] on div at bounding box center [784, 392] width 1568 height 783
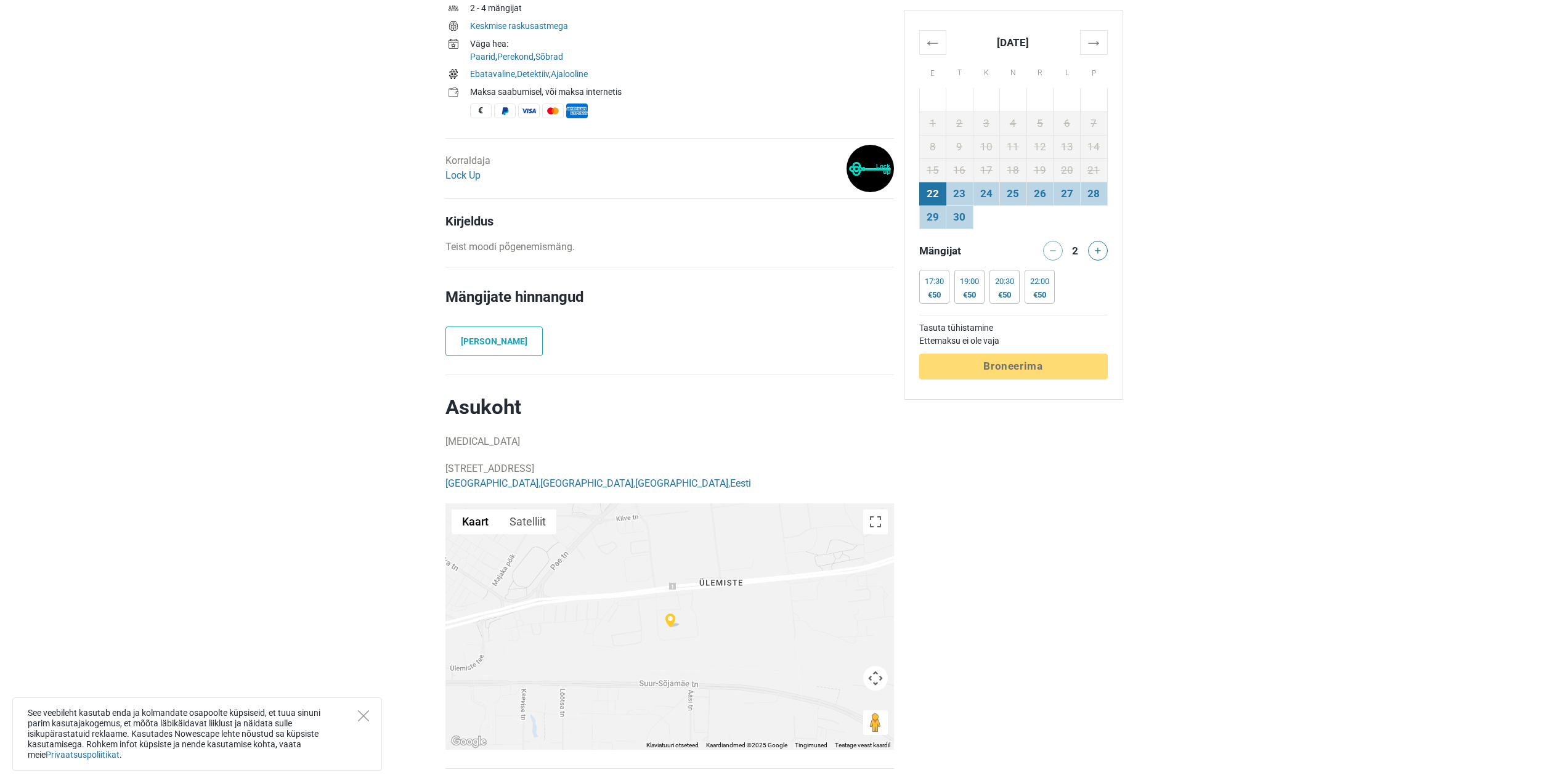
scroll to position [48, 0]
